Goal: Task Accomplishment & Management: Complete application form

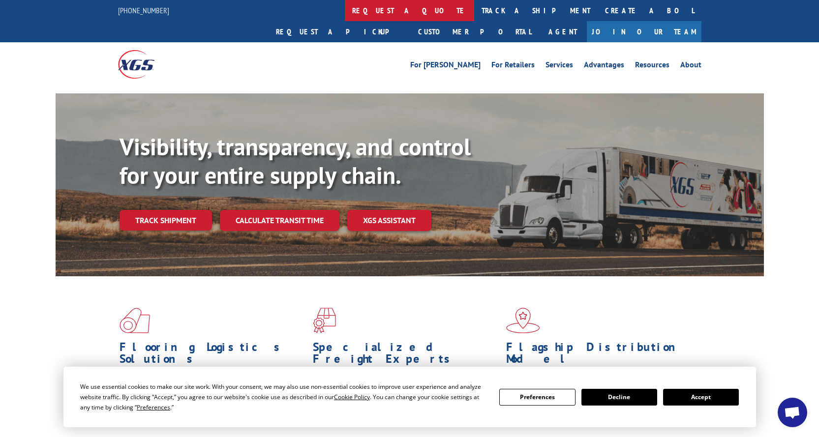
click at [345, 10] on link "request a quote" at bounding box center [409, 10] width 129 height 21
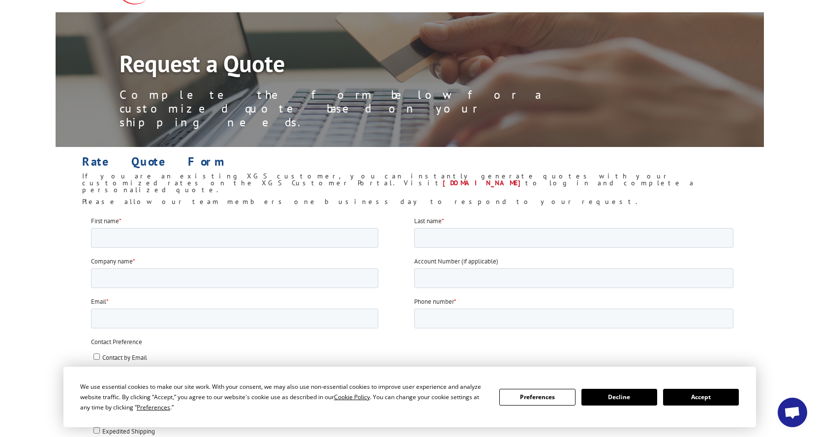
scroll to position [148, 0]
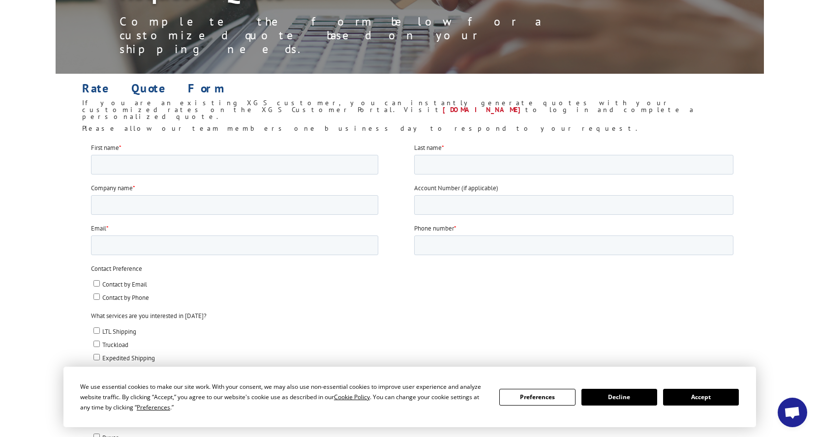
click at [707, 394] on button "Accept" at bounding box center [701, 397] width 76 height 17
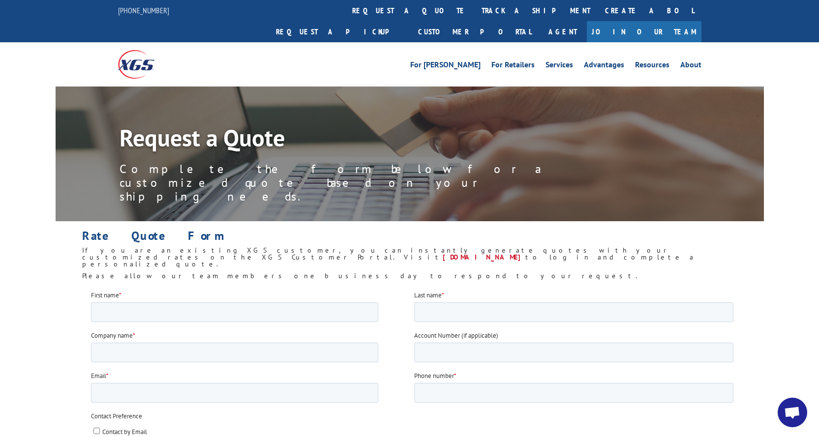
scroll to position [98, 0]
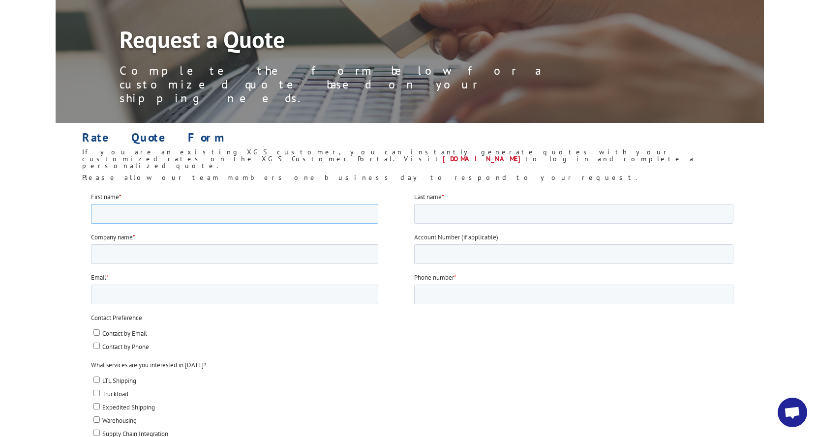
click at [184, 211] on input "First name *" at bounding box center [234, 214] width 287 height 20
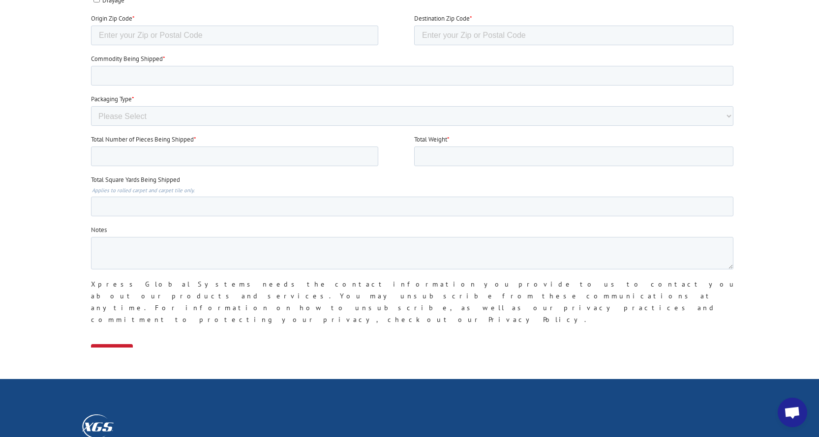
scroll to position [640, 0]
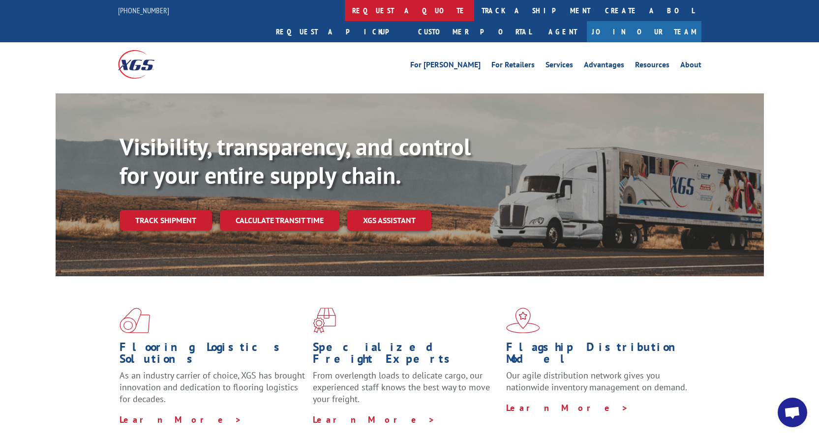
click at [345, 13] on link "request a quote" at bounding box center [409, 10] width 129 height 21
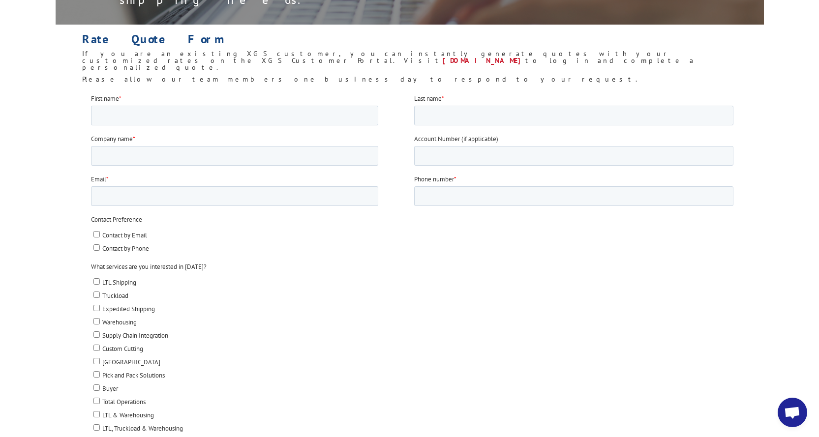
scroll to position [49, 0]
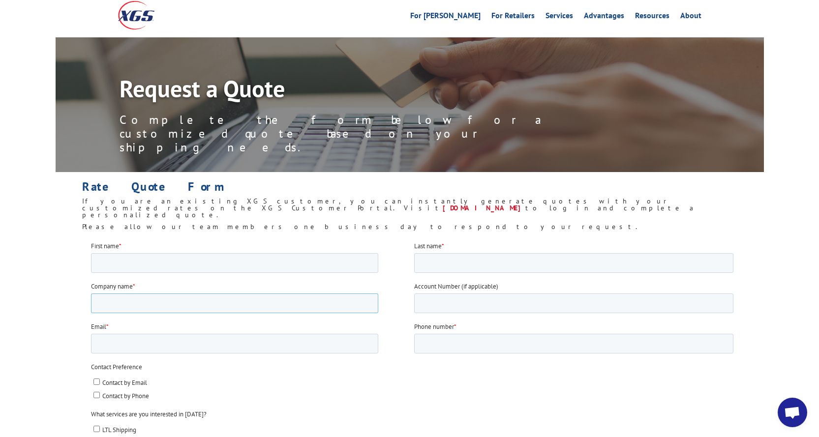
click at [195, 295] on input "Company name *" at bounding box center [234, 303] width 287 height 20
type input "norman carpet one"
click at [277, 346] on input "Email *" at bounding box center [234, 344] width 287 height 20
type input "ROSEM@NORMANCARPET.COM"
drag, startPoint x: 497, startPoint y: 342, endPoint x: 502, endPoint y: 342, distance: 4.9
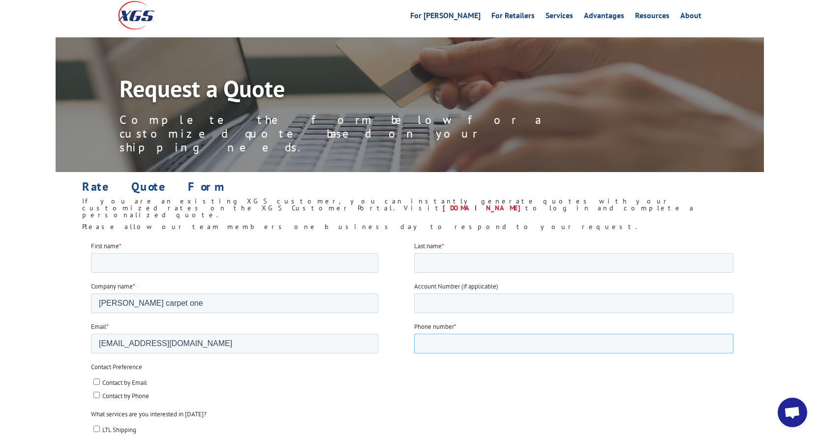
click at [497, 342] on input "Phone number *" at bounding box center [573, 344] width 319 height 20
type input "6108969700"
click at [171, 265] on input "First name *" at bounding box center [234, 263] width 287 height 20
type input "rose"
click at [479, 262] on input "Last name *" at bounding box center [573, 263] width 319 height 20
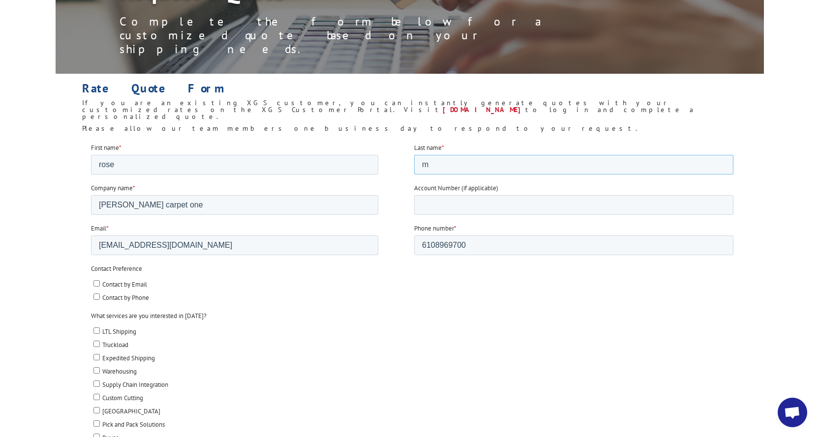
scroll to position [197, 0]
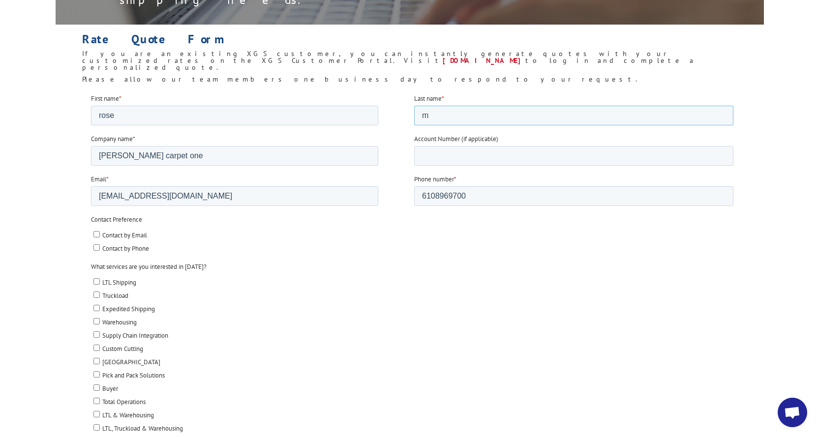
type input "m"
click at [95, 246] on input "Contact by Phone" at bounding box center [96, 247] width 6 height 6
checkbox input "true"
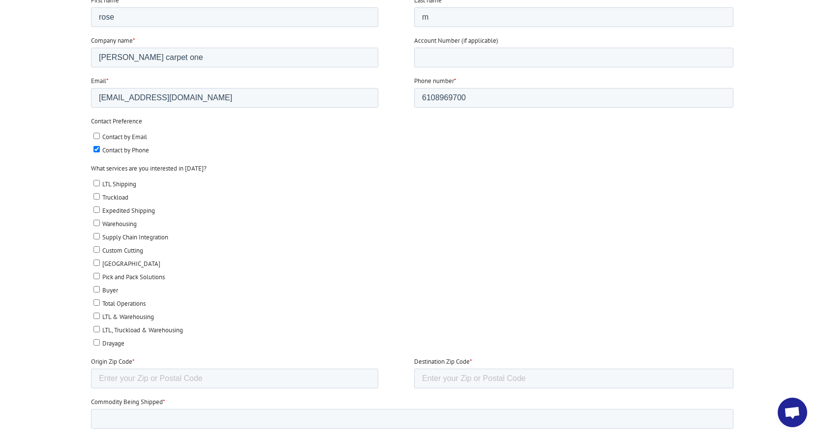
click at [97, 181] on input "LTL Shipping" at bounding box center [96, 183] width 6 height 6
checkbox input "true"
click at [93, 208] on input "Expedited Shipping" at bounding box center [96, 210] width 6 height 6
click at [97, 208] on input "Expedited Shipping" at bounding box center [96, 210] width 6 height 6
checkbox input "false"
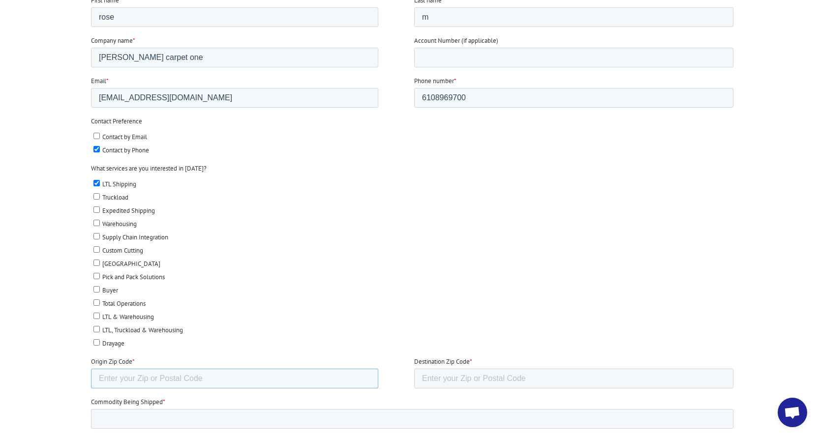
click at [230, 377] on input "Origin Zip Code *" at bounding box center [234, 379] width 287 height 20
type input "19428"
click at [457, 376] on input "Destination Zip Code *" at bounding box center [573, 379] width 319 height 20
type input "40299"
click at [193, 421] on input "Commodity Being Shipped *" at bounding box center [412, 419] width 643 height 20
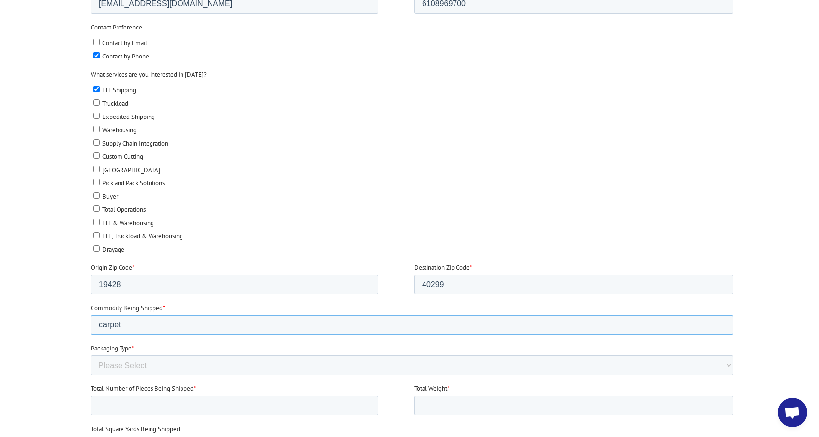
scroll to position [394, 0]
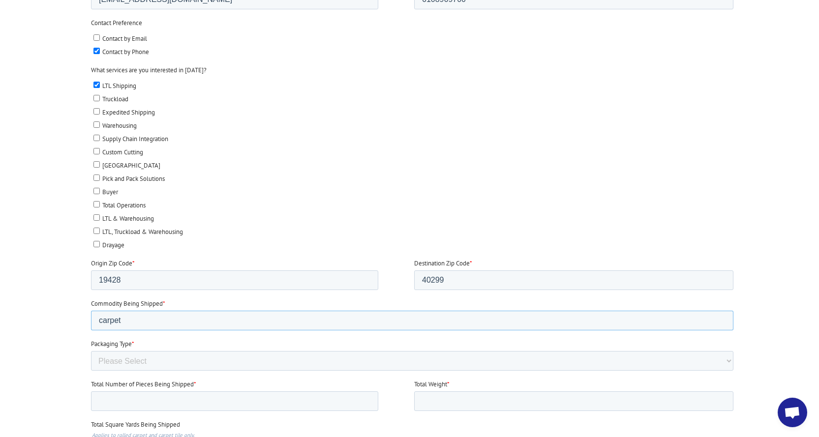
type input "carpet"
drag, startPoint x: 203, startPoint y: 360, endPoint x: 211, endPoint y: 368, distance: 11.5
click at [203, 360] on select "Please Select Rolled Goods Palletized" at bounding box center [412, 361] width 643 height 20
select select "Rolled Carpet"
click at [91, 371] on select "Please Select Rolled Goods Palletized" at bounding box center [412, 361] width 643 height 20
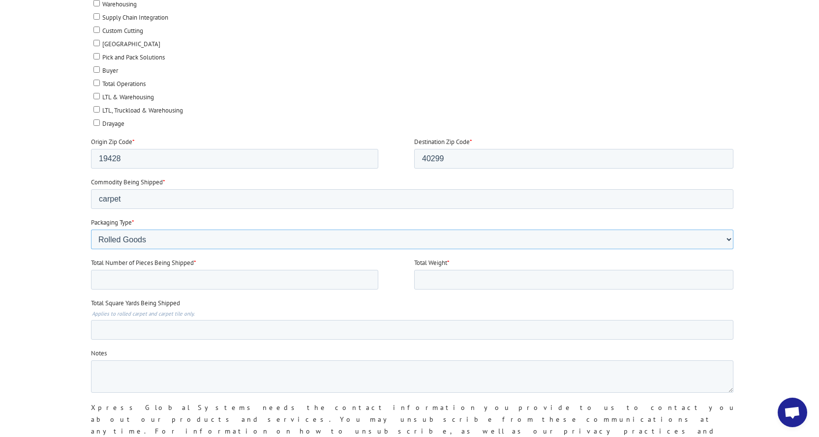
scroll to position [541, 0]
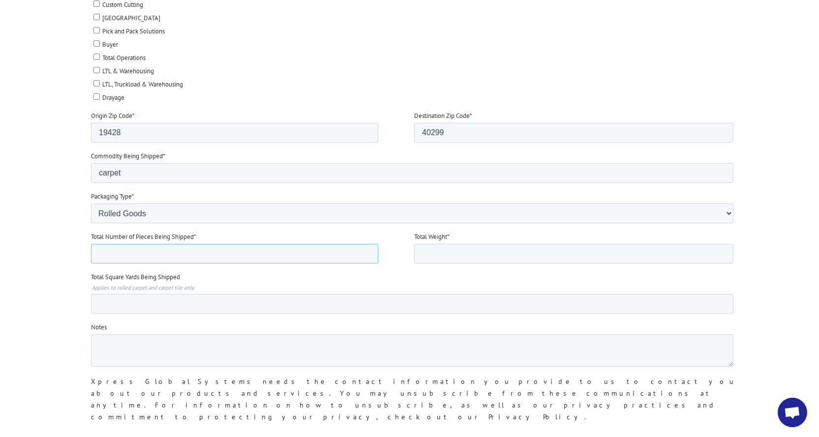
click at [278, 249] on input "Total Number of Pieces Being Shipped *" at bounding box center [234, 254] width 287 height 20
type input "1"
click at [455, 249] on input "Total Weight *" at bounding box center [573, 254] width 319 height 20
type input "150 lbs"
click at [223, 302] on input "Total Square Yards Being Shipped" at bounding box center [412, 304] width 643 height 20
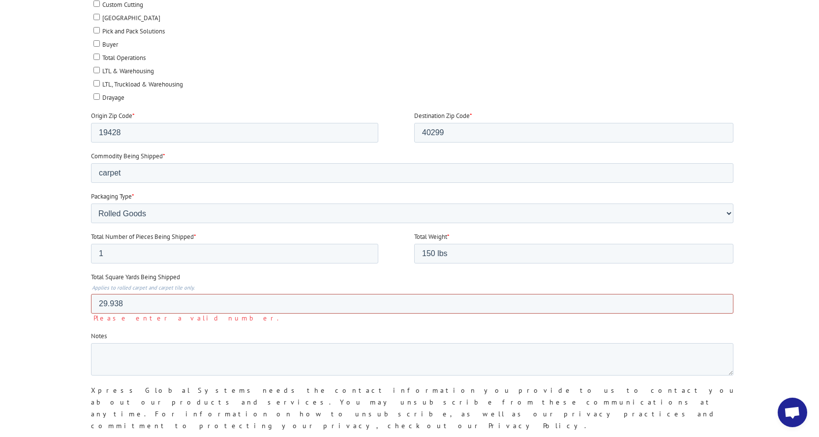
type input "29.938"
click at [168, 351] on textarea "Notes" at bounding box center [412, 359] width 643 height 32
drag, startPoint x: 49, startPoint y: 319, endPoint x: -28, endPoint y: 322, distance: 76.8
click at [91, 322] on html "First name * rose Last name * m Company name * norman carpet one Account Number…" at bounding box center [414, 118] width 647 height 737
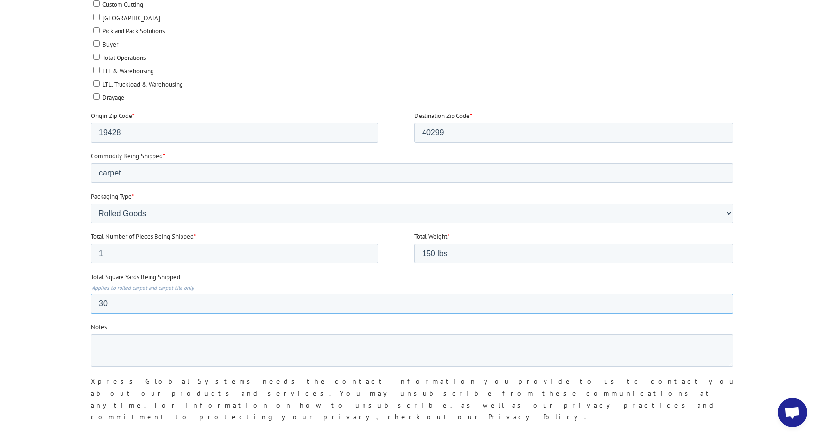
drag, startPoint x: 114, startPoint y: 300, endPoint x: -47, endPoint y: 301, distance: 161.4
click at [91, 301] on html "First name * rose Last name * m Company name * norman carpet one Account Number…" at bounding box center [414, 114] width 647 height 728
drag, startPoint x: 126, startPoint y: 307, endPoint x: 97, endPoint y: 334, distance: 39.7
click at [127, 308] on input "29.93" at bounding box center [412, 304] width 643 height 20
type input "29.94"
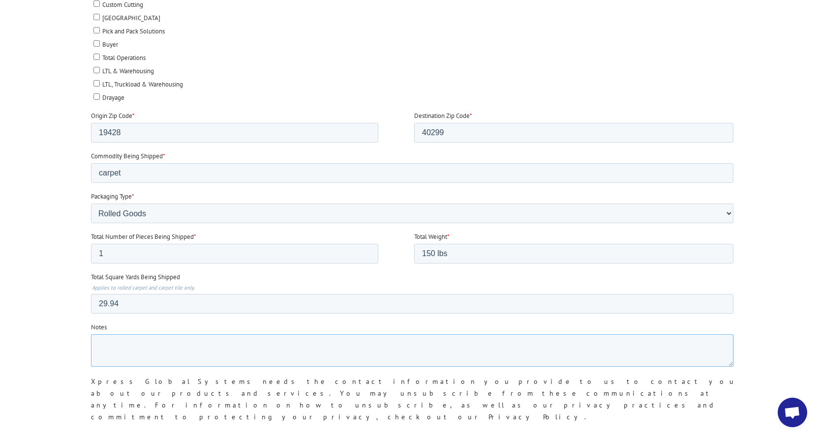
click at [124, 342] on textarea "Notes" at bounding box center [412, 351] width 643 height 32
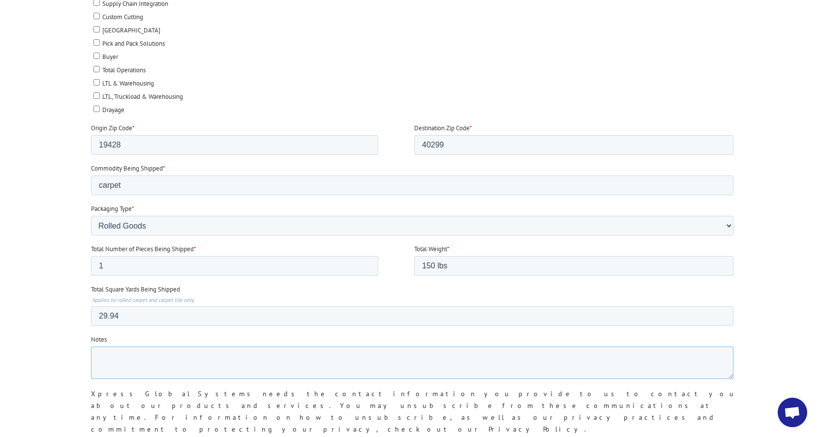
scroll to position [492, 0]
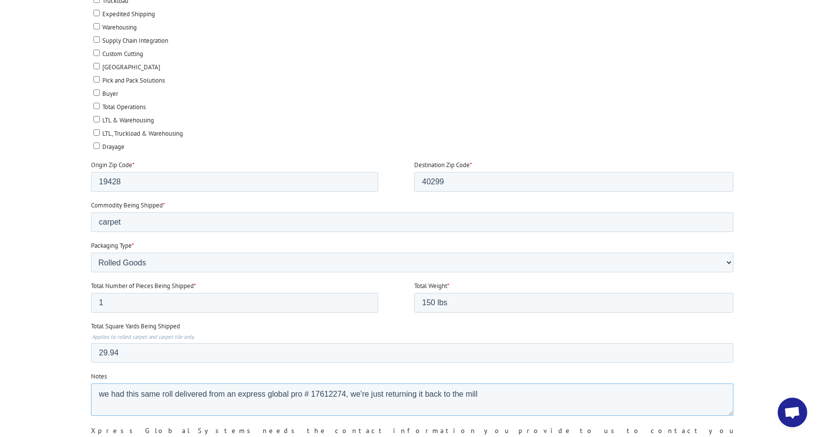
type textarea "we had this same roll delivered from an express global pro # 17612274, we're ju…"
